Goal: Information Seeking & Learning: Learn about a topic

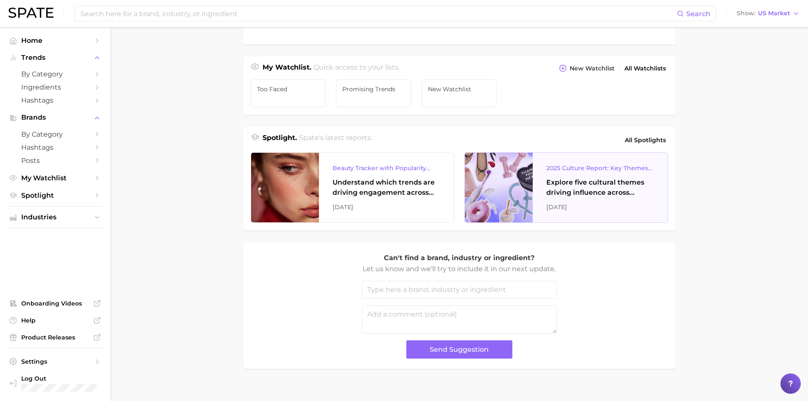
scroll to position [269, 0]
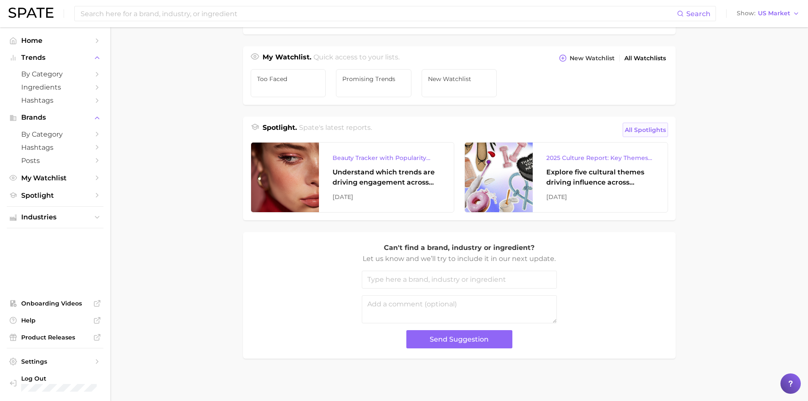
click at [645, 131] on span "All Spotlights" at bounding box center [645, 130] width 41 height 10
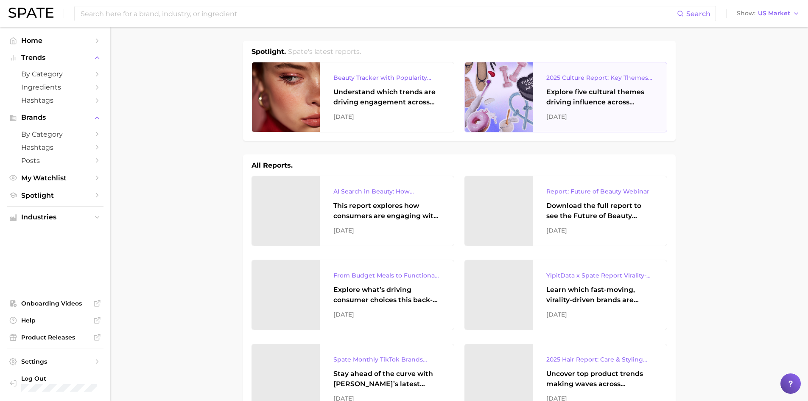
click at [558, 93] on div "Explore five cultural themes driving influence across beauty, food, and pop cul…" at bounding box center [599, 97] width 107 height 20
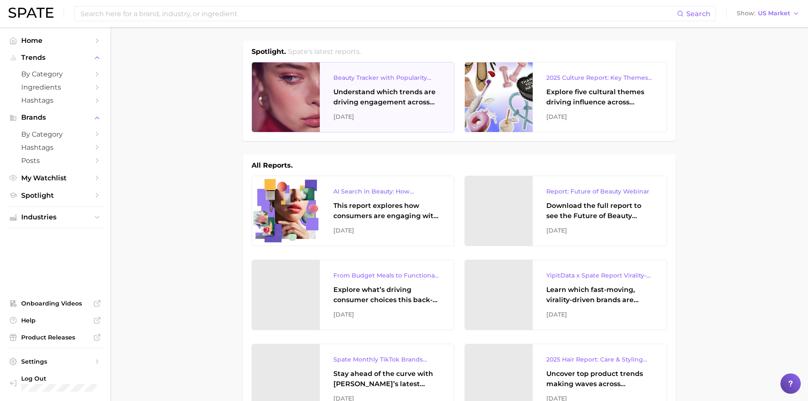
click at [429, 107] on div "Understand which trends are driving engagement across platforms in the skin, ha…" at bounding box center [386, 97] width 107 height 20
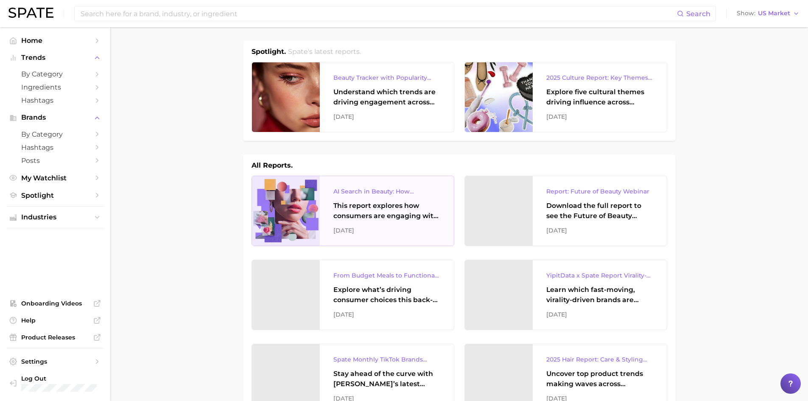
click at [429, 196] on div "AI Search in Beauty: How Consumers Are Using ChatGPT vs. Google Search This rep…" at bounding box center [387, 211] width 134 height 70
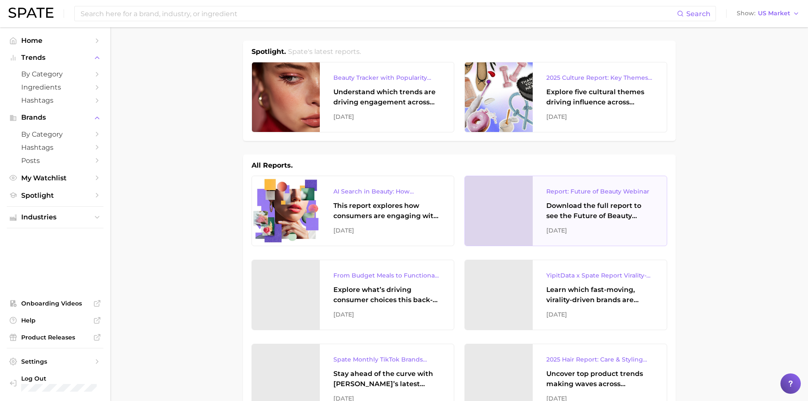
click at [592, 202] on div "Download the full report to see the Future of Beauty trends we unpacked during …" at bounding box center [599, 211] width 107 height 20
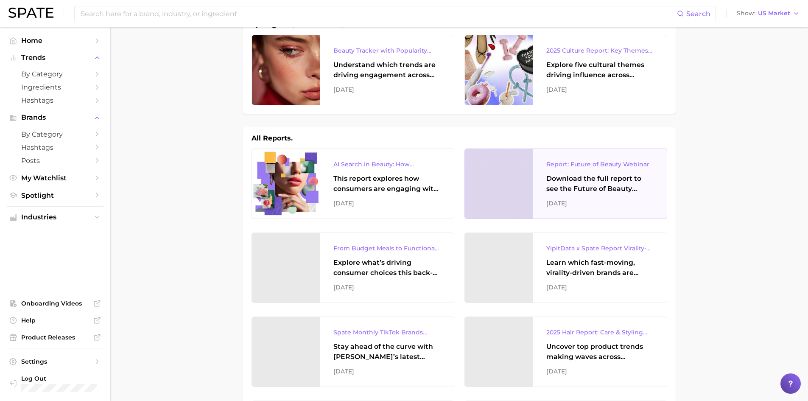
scroll to position [42, 0]
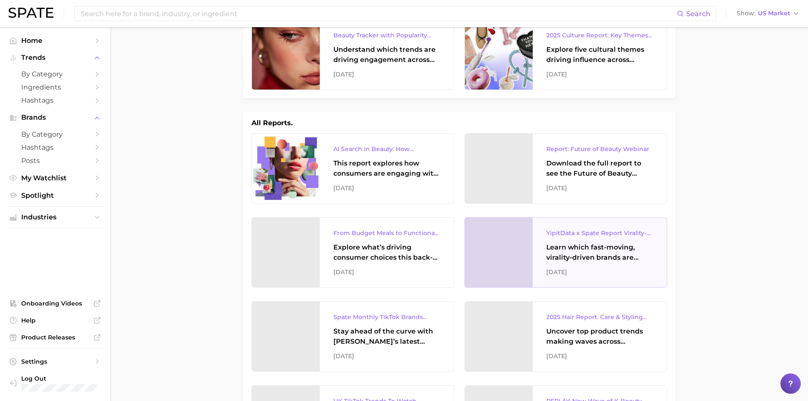
click at [627, 245] on div "Learn which fast-moving, virality-driven brands are leading the pack, the risks…" at bounding box center [599, 252] width 107 height 20
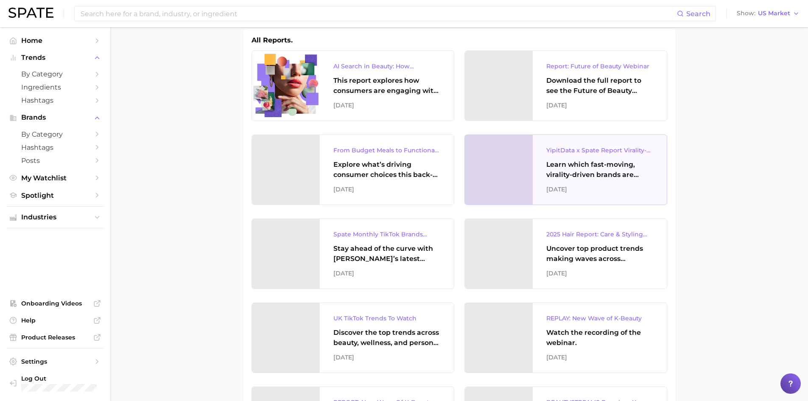
scroll to position [127, 0]
